Goal: Task Accomplishment & Management: Manage account settings

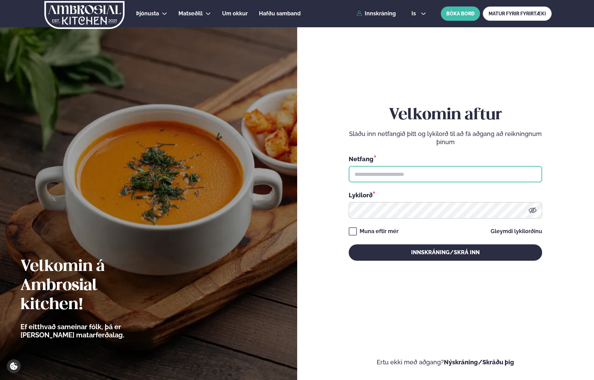
click at [455, 171] on input "text" at bounding box center [445, 174] width 193 height 16
type input "**********"
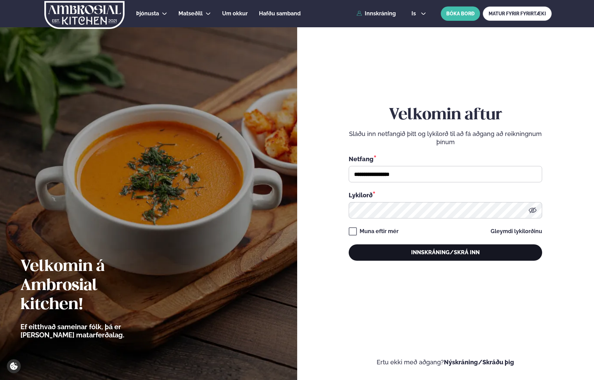
click at [416, 256] on button "Innskráning/Skrá inn" at bounding box center [445, 253] width 193 height 16
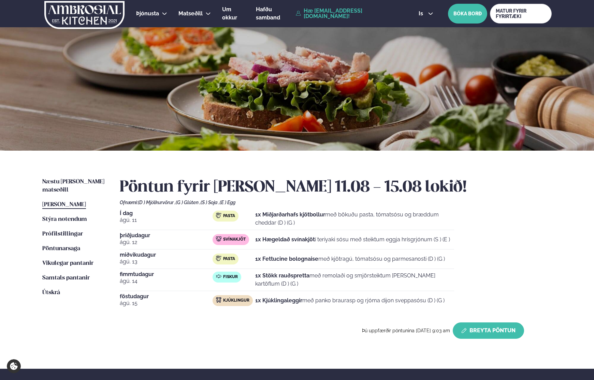
click at [488, 325] on button "Breyta Pöntun" at bounding box center [488, 331] width 71 height 16
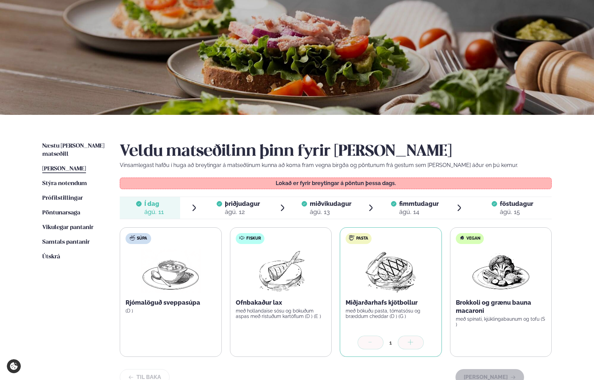
scroll to position [38, 0]
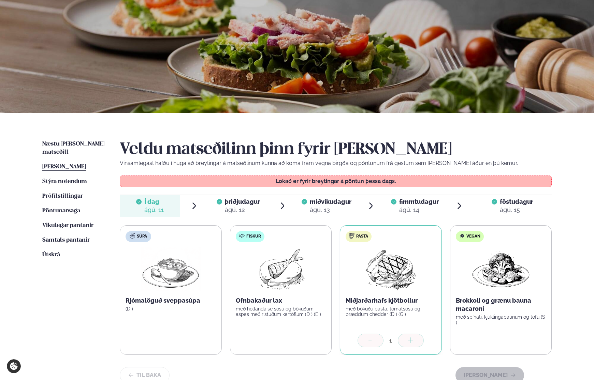
click at [238, 205] on div "þriðjudagur þri." at bounding box center [242, 202] width 35 height 8
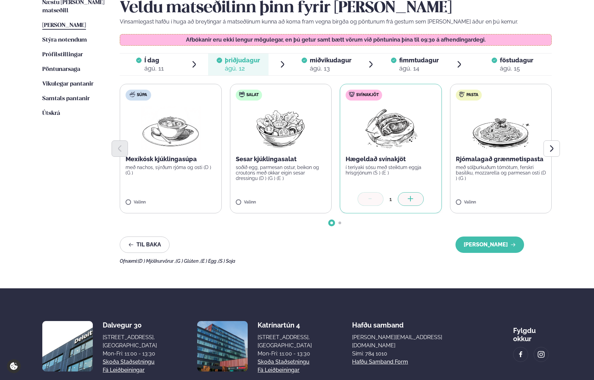
scroll to position [182, 0]
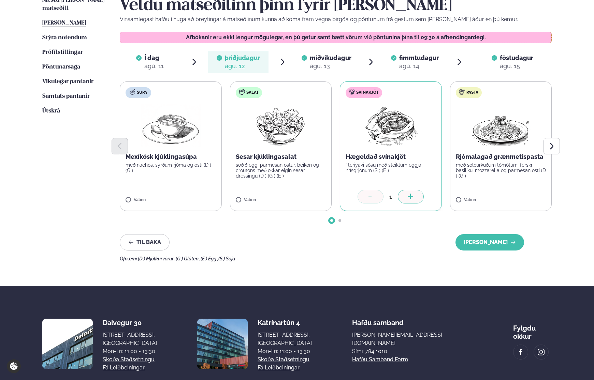
click at [338, 221] on div at bounding box center [336, 220] width 432 height 3
click at [339, 221] on span "Go to slide 2" at bounding box center [339, 220] width 3 height 3
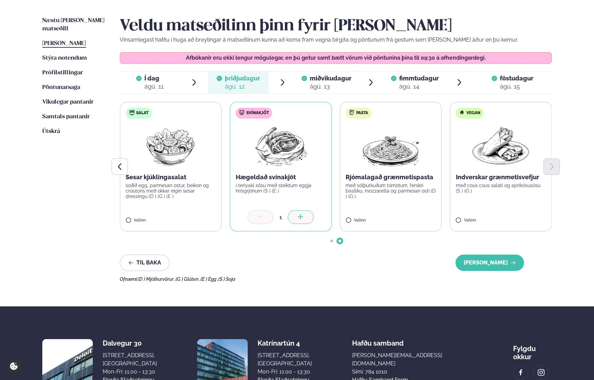
scroll to position [161, 0]
click at [334, 80] on span "miðvikudagur" at bounding box center [331, 78] width 42 height 7
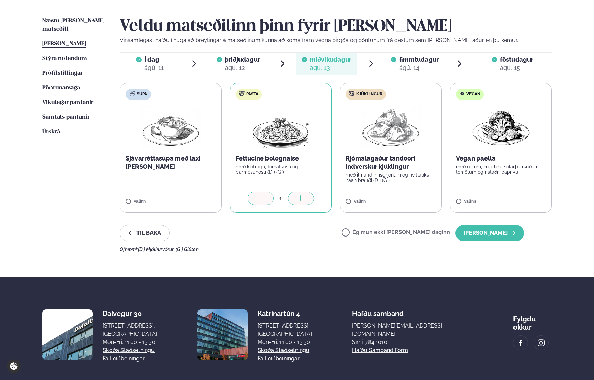
click at [404, 234] on label "Ég mun ekki [PERSON_NAME] daginn" at bounding box center [395, 233] width 108 height 7
click at [492, 237] on button "[PERSON_NAME]" at bounding box center [489, 233] width 69 height 16
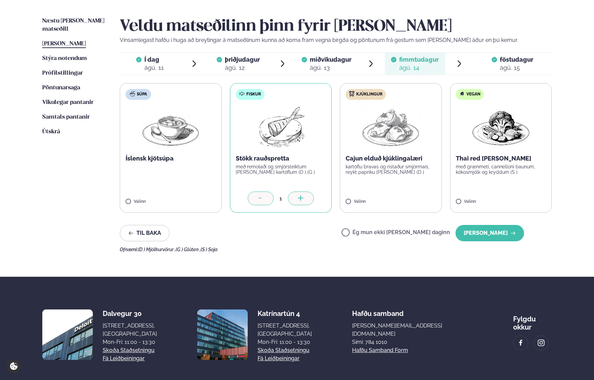
click at [346, 61] on span "miðvikudagur" at bounding box center [331, 59] width 42 height 7
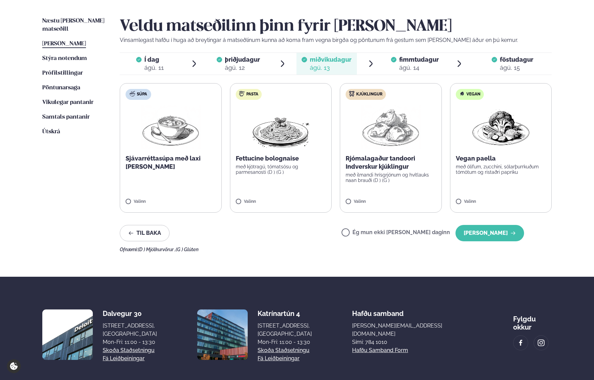
click at [259, 60] on span "þriðjudagur" at bounding box center [242, 59] width 35 height 7
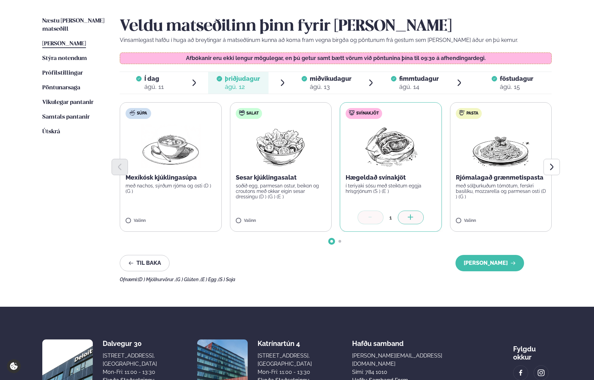
click at [334, 76] on span "miðvikudagur" at bounding box center [331, 78] width 42 height 7
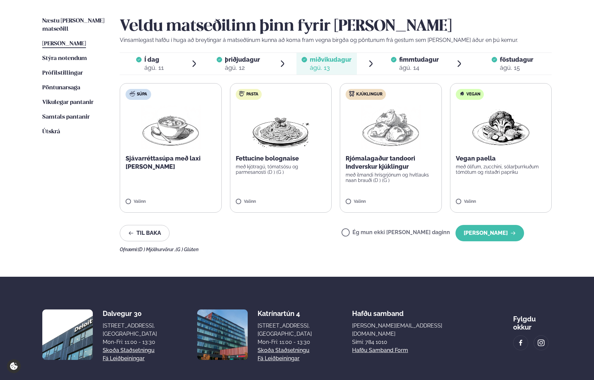
click at [413, 68] on div "ágú. 14" at bounding box center [419, 68] width 40 height 8
